Goal: Information Seeking & Learning: Check status

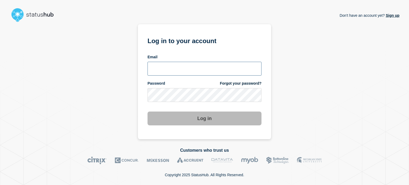
type input "xandra.martens@conexon.us"
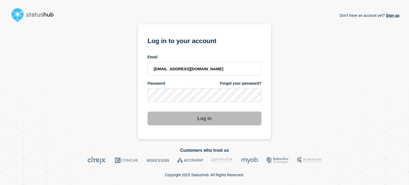
click at [170, 112] on div "Log in" at bounding box center [205, 116] width 114 height 18
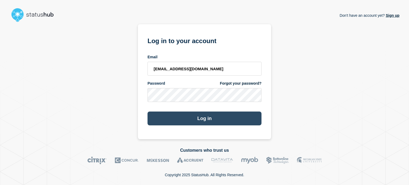
click at [172, 117] on button "Log in" at bounding box center [205, 119] width 114 height 14
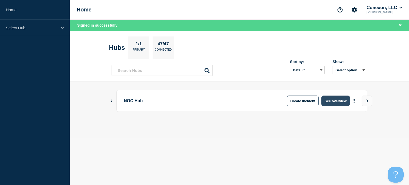
click at [340, 102] on button "See overview" at bounding box center [336, 101] width 28 height 11
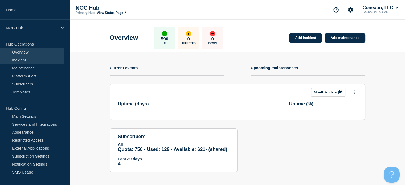
click at [23, 58] on link "Incident" at bounding box center [32, 60] width 65 height 8
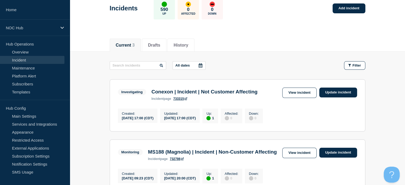
scroll to position [31, 0]
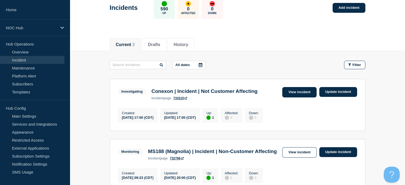
click at [315, 95] on link "View incident" at bounding box center [300, 92] width 34 height 10
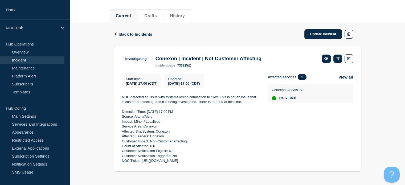
scroll to position [65, 0]
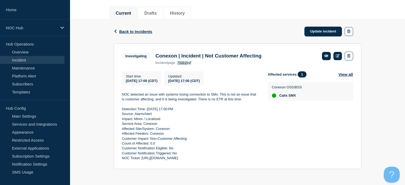
click at [382, 128] on div "Back Back to Incidents Update incident Investigating Conexon | Incident | Not C…" at bounding box center [238, 99] width 336 height 158
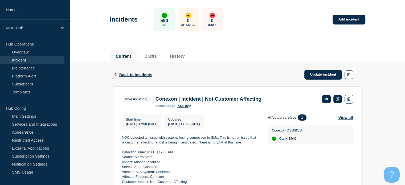
scroll to position [19, 0]
click at [37, 58] on link "Incident" at bounding box center [32, 60] width 65 height 8
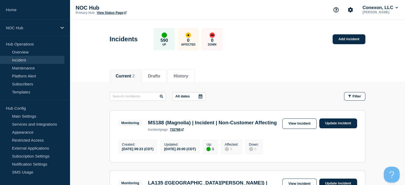
click at [382, 148] on main "All dates Filter Monitoring 1 Up MS188 (Magnolia) | Incident | Non-Customer Aff…" at bounding box center [238, 160] width 336 height 154
click at [248, 81] on div "Current 2 Drafts History" at bounding box center [238, 73] width 256 height 18
click at [283, 58] on header "Incidents 590 Up 0 Affected 0 Down Add incident" at bounding box center [238, 42] width 336 height 45
